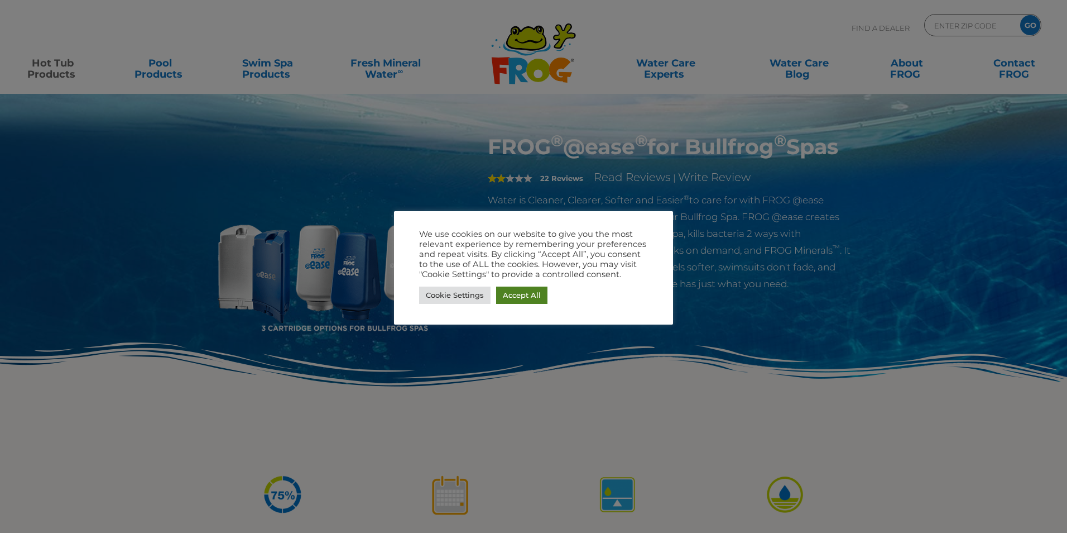
click at [516, 291] on link "Accept All" at bounding box center [521, 294] width 51 height 17
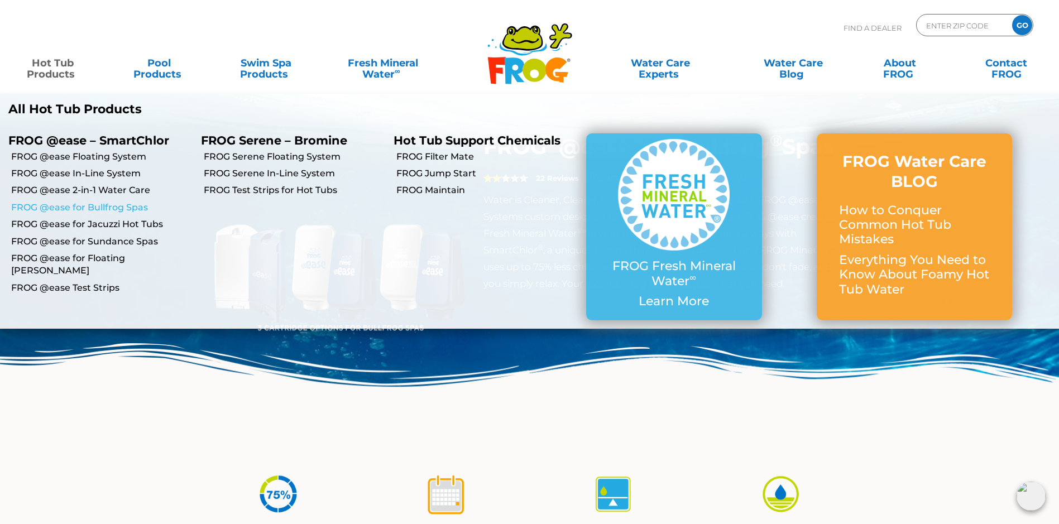
click at [117, 207] on link "FROG @ease for Bullfrog Spas" at bounding box center [101, 208] width 181 height 12
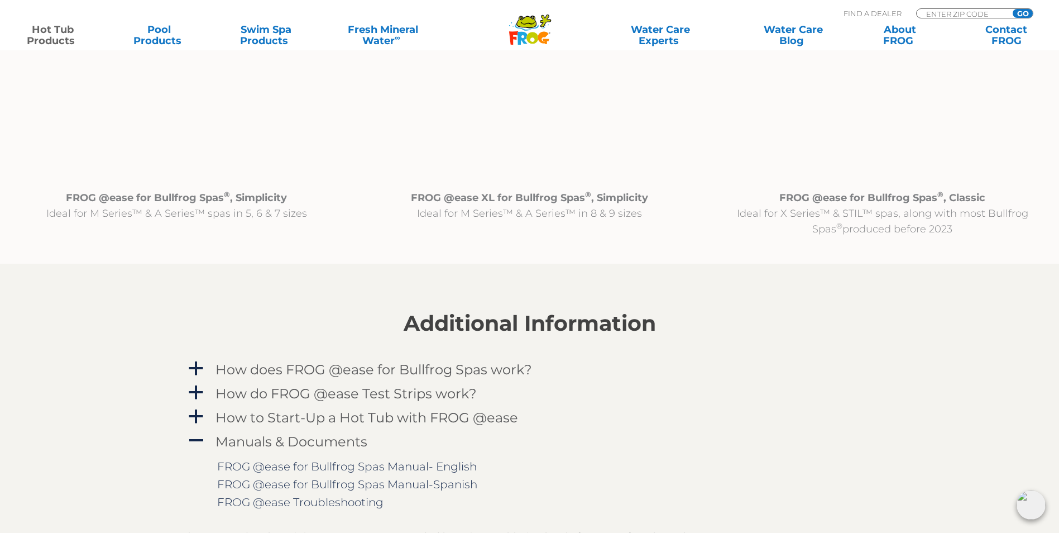
scroll to position [1172, 0]
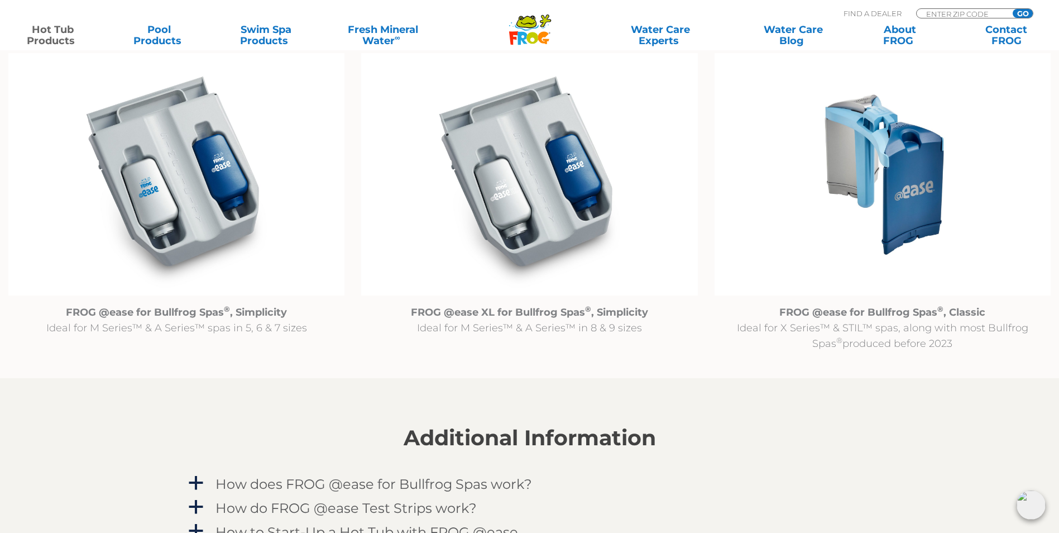
click at [216, 198] on img at bounding box center [176, 174] width 336 height 243
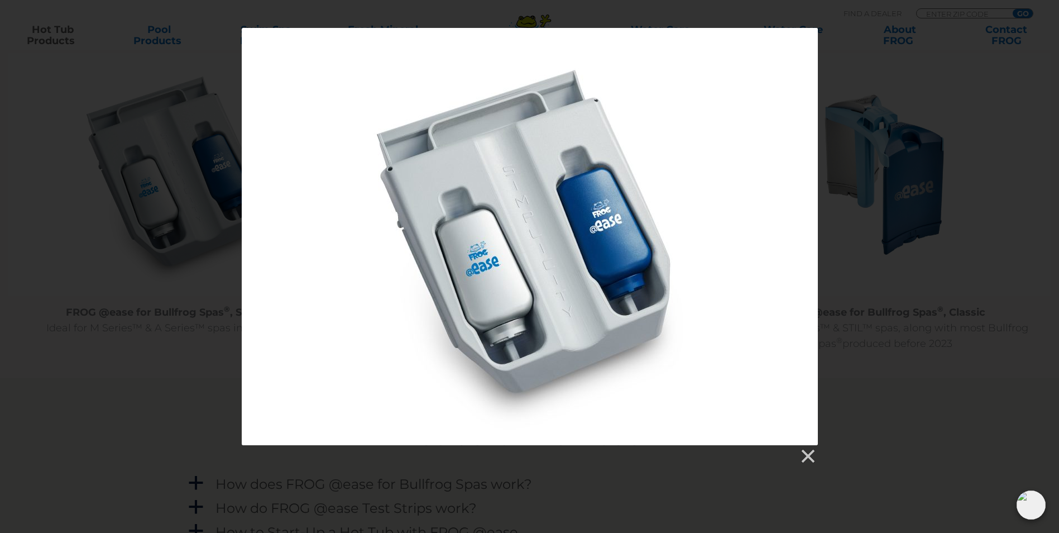
click at [811, 444] on div at bounding box center [530, 236] width 576 height 417
click at [808, 454] on link at bounding box center [807, 456] width 17 height 17
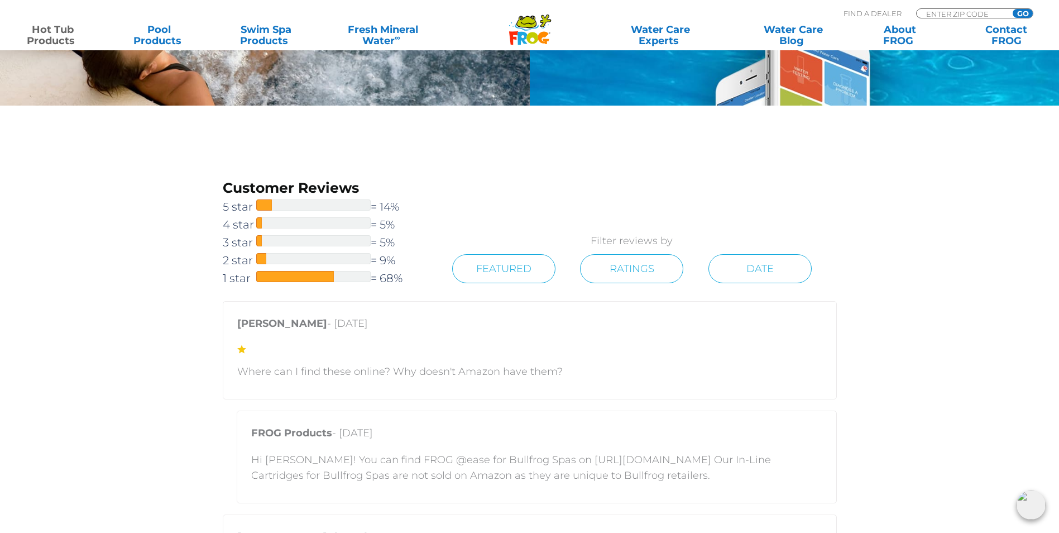
scroll to position [2010, 0]
